Goal: Transaction & Acquisition: Purchase product/service

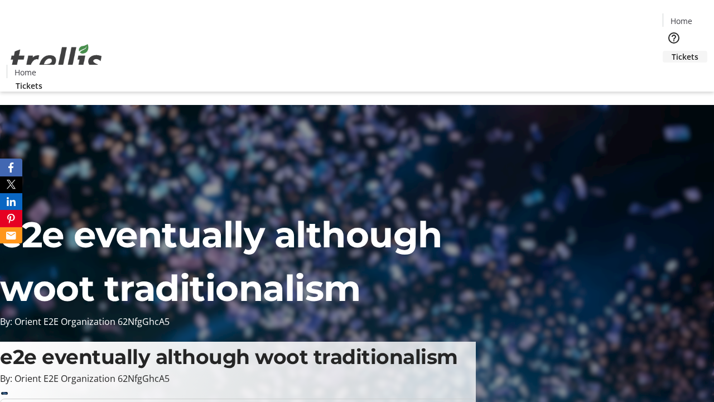
click at [671, 51] on span "Tickets" at bounding box center [684, 57] width 27 height 12
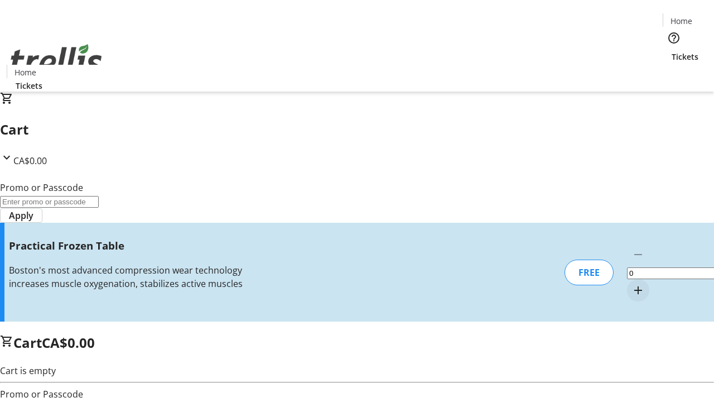
click at [631, 283] on mat-icon "Increment by one" at bounding box center [637, 289] width 13 height 13
type input "1"
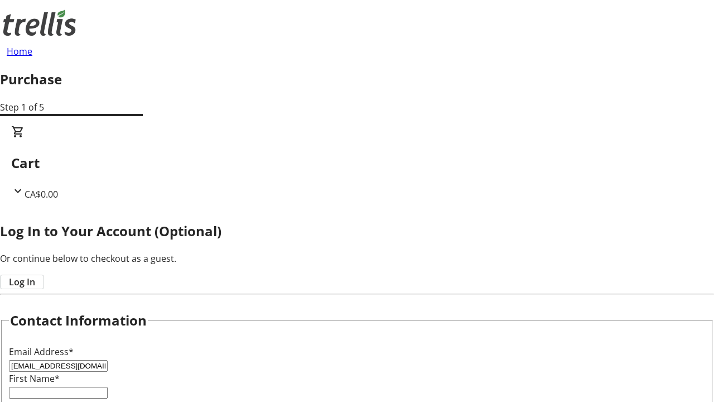
type input "[EMAIL_ADDRESS][DOMAIN_NAME]"
type input "Leone"
type input "[PERSON_NAME]"
